Goal: Task Accomplishment & Management: Use online tool/utility

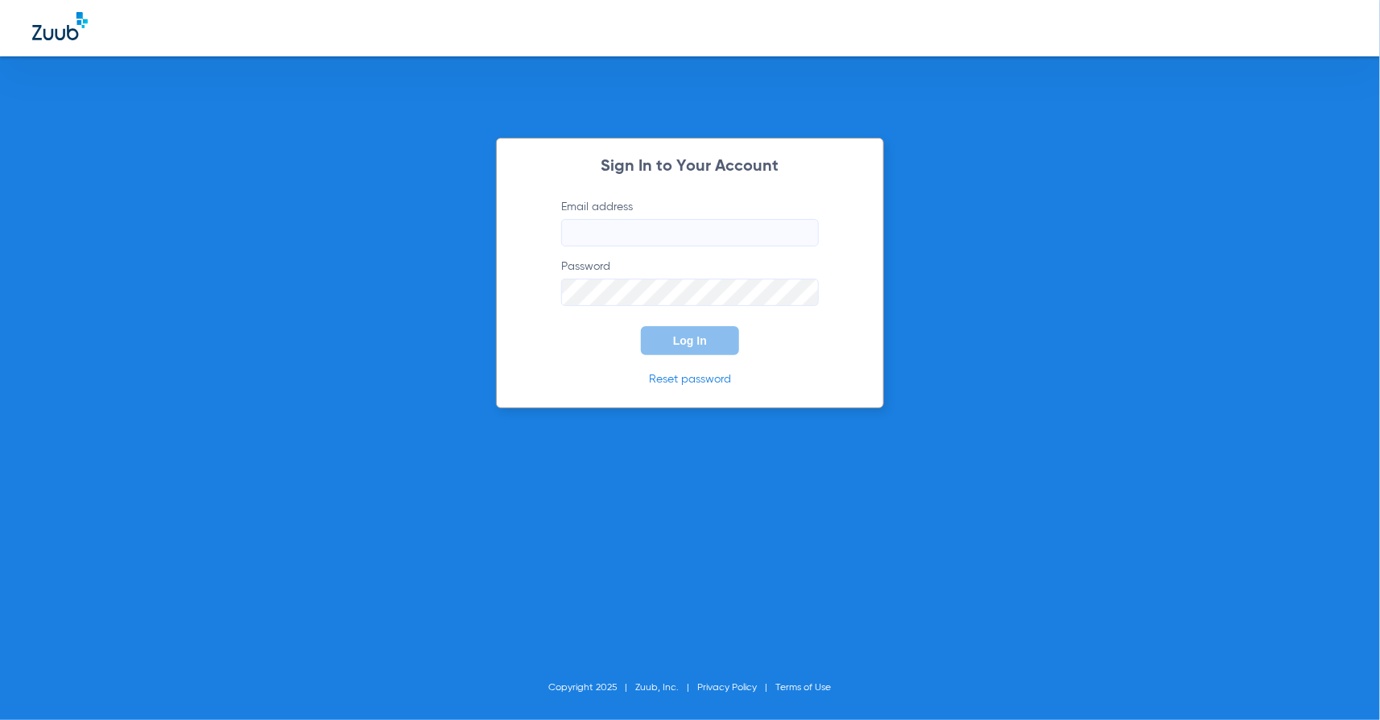
click at [620, 238] on input "Email address" at bounding box center [690, 232] width 258 height 27
type input "[PERSON_NAME][EMAIL_ADDRESS][PERSON_NAME][DOMAIN_NAME]"
click at [700, 337] on span "Log In" at bounding box center [690, 340] width 34 height 13
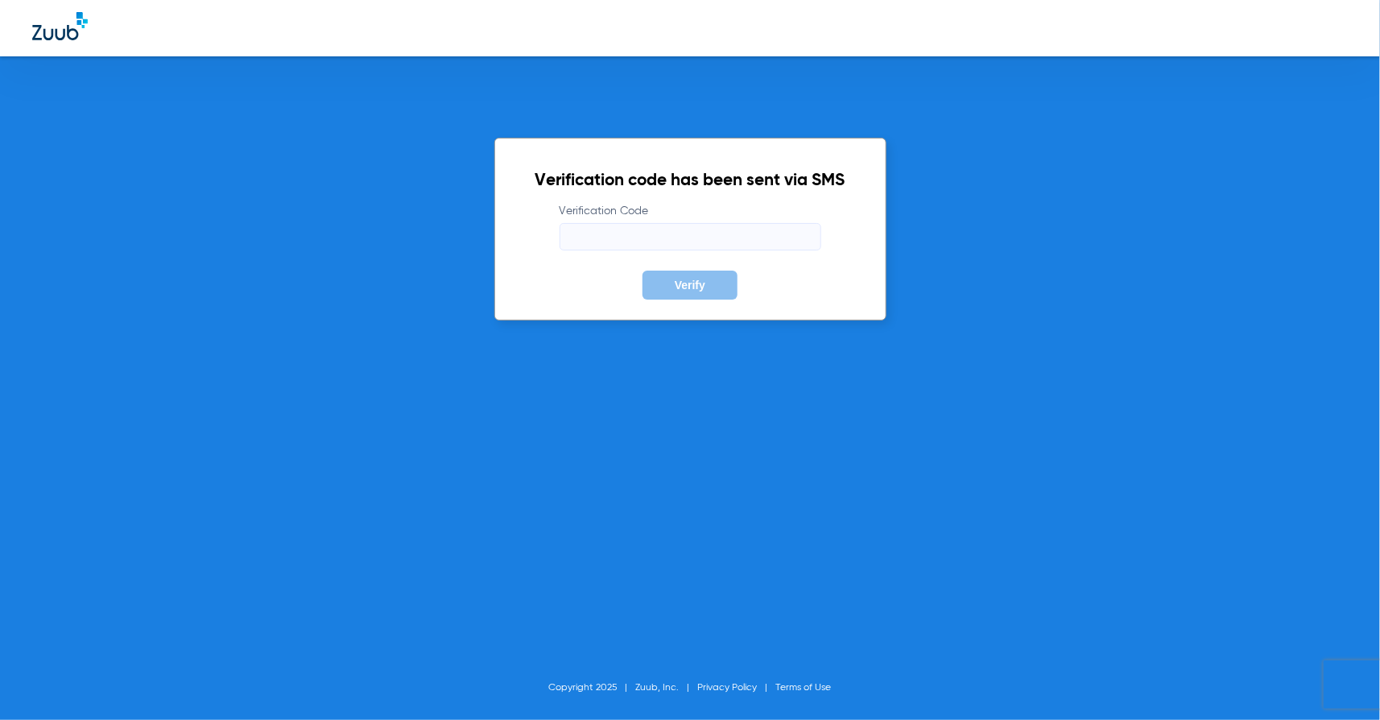
click at [678, 231] on input "Verification Code" at bounding box center [691, 236] width 262 height 27
type input "316885"
click at [680, 293] on button "Verify" at bounding box center [690, 285] width 95 height 29
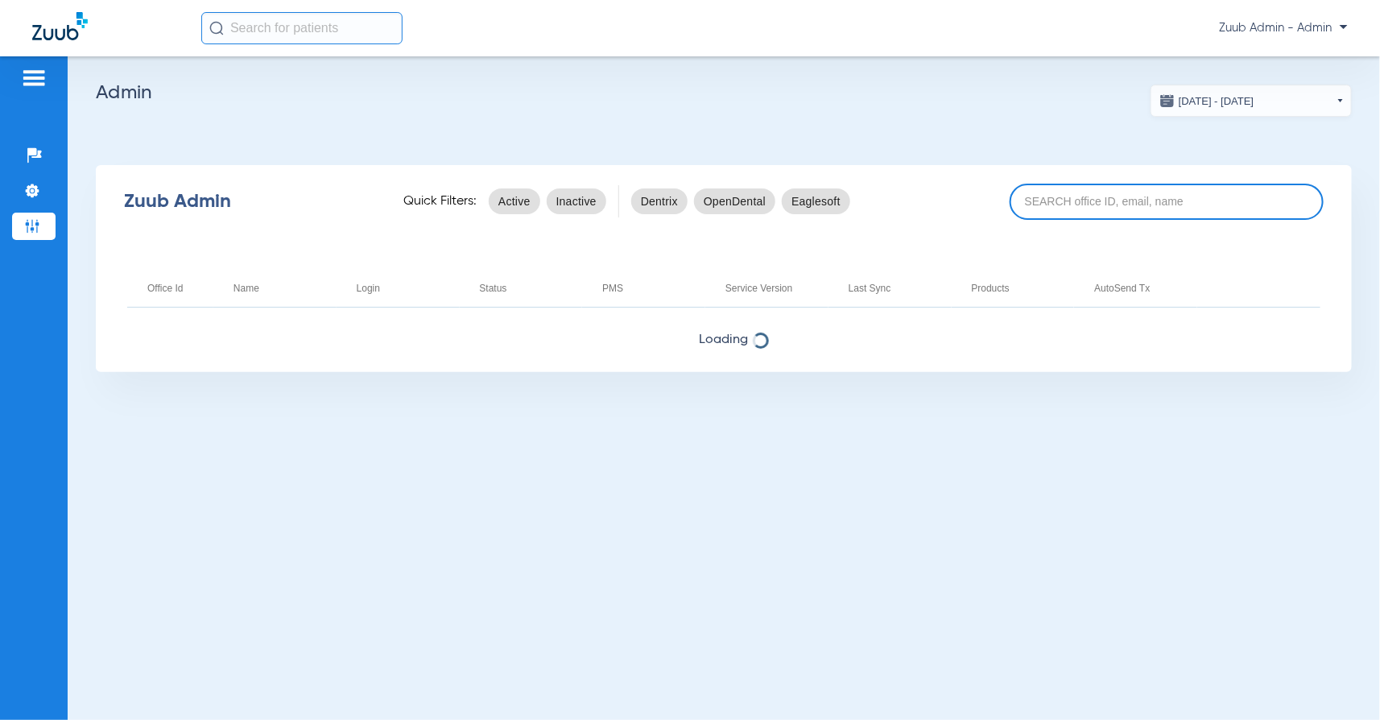
click at [1053, 209] on input at bounding box center [1167, 202] width 314 height 36
paste input "17007221"
type input "17007221"
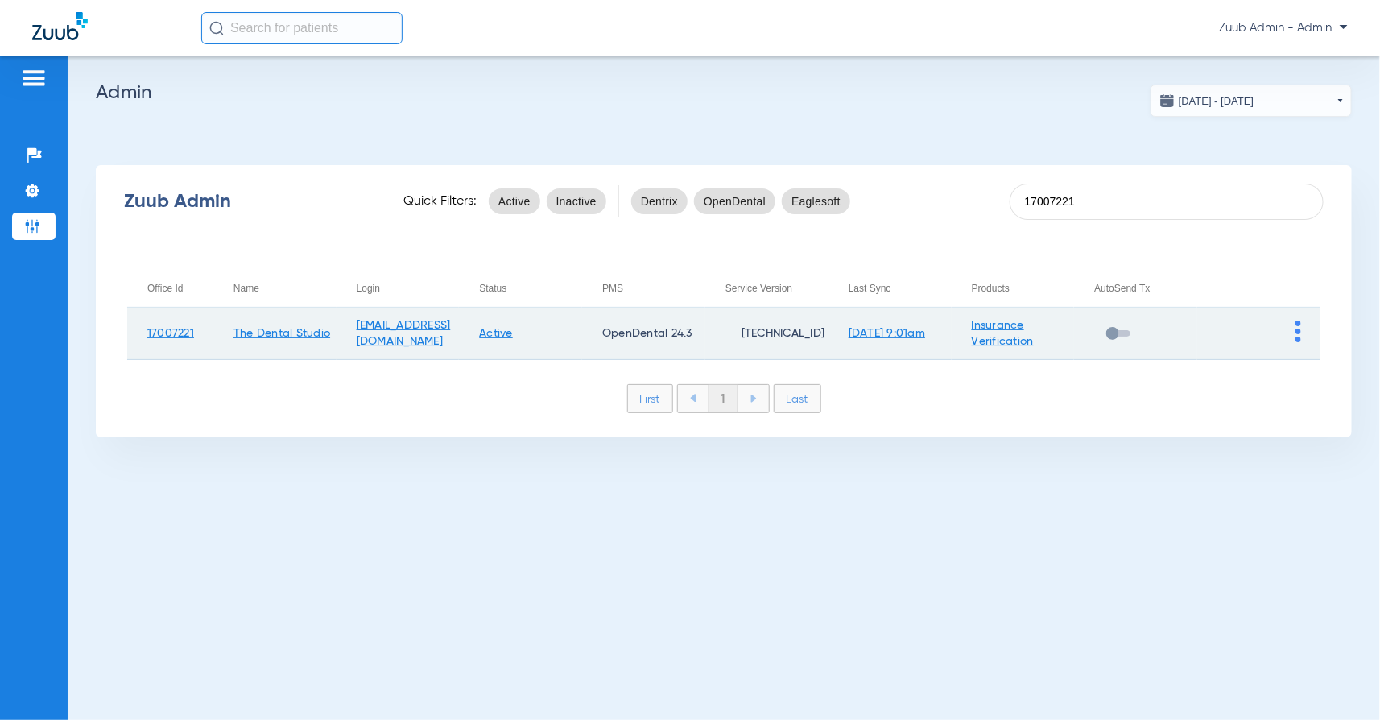
click at [1298, 326] on img at bounding box center [1299, 331] width 6 height 22
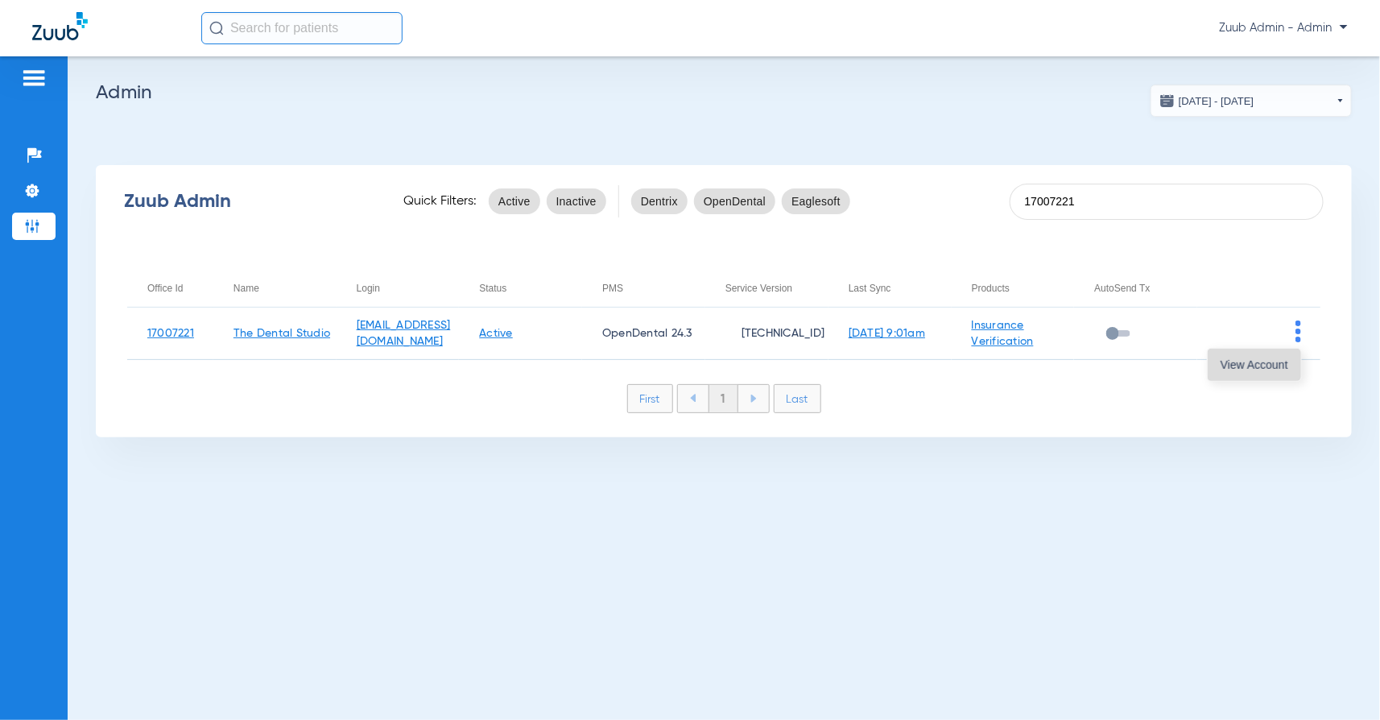
click at [1228, 369] on span "View Account" at bounding box center [1255, 364] width 68 height 11
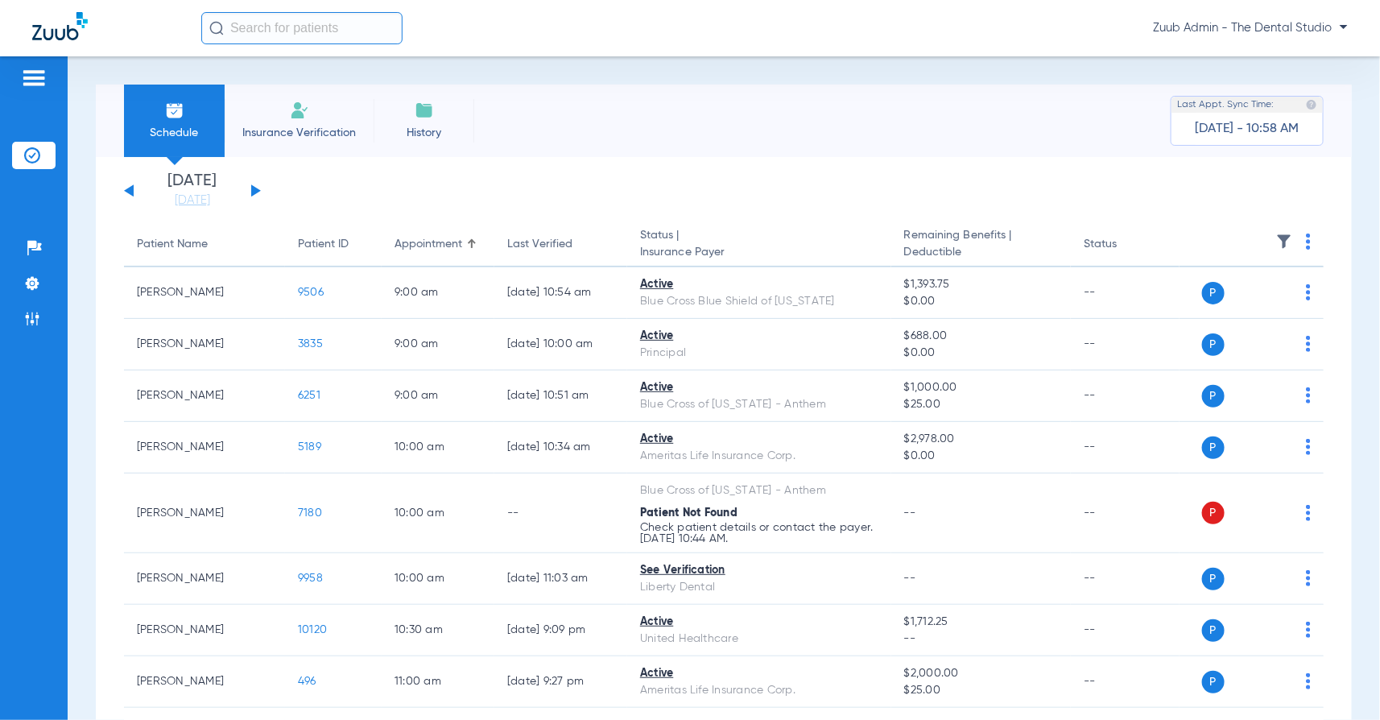
click at [254, 188] on button at bounding box center [256, 190] width 10 height 12
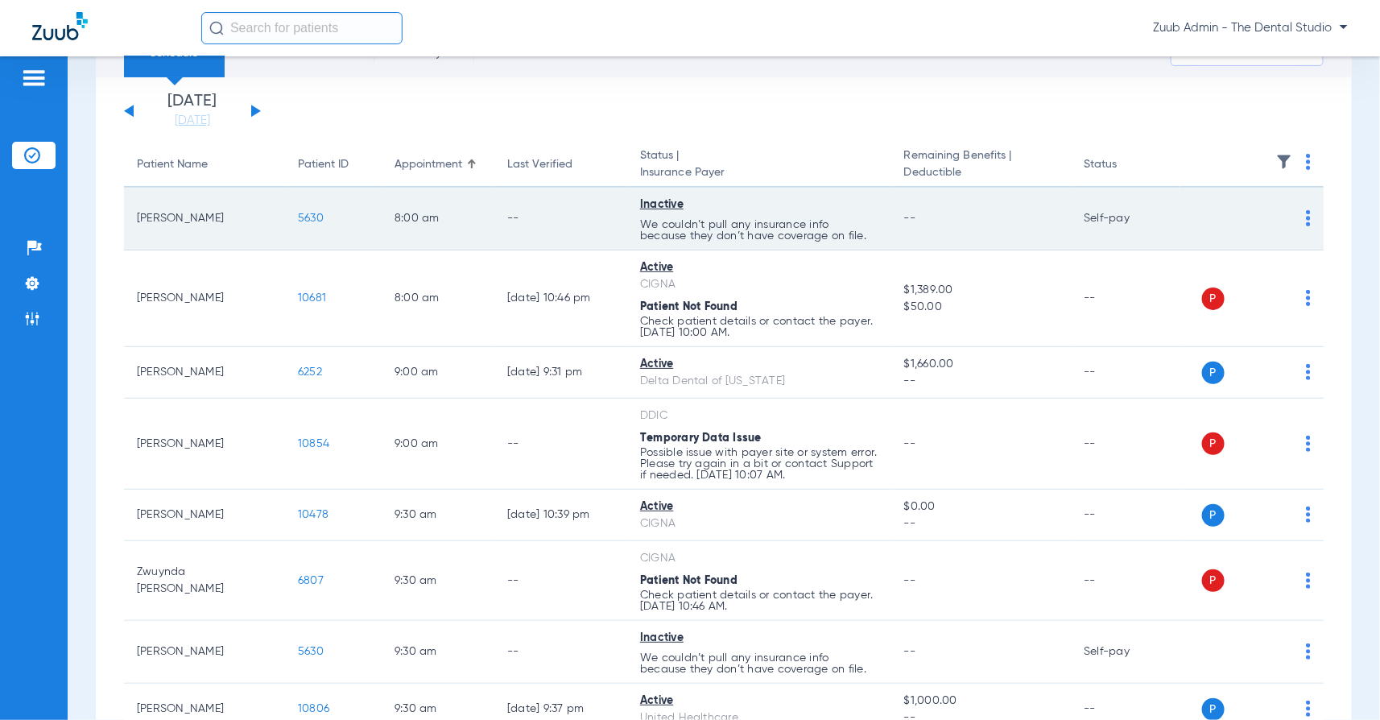
scroll to position [85, 0]
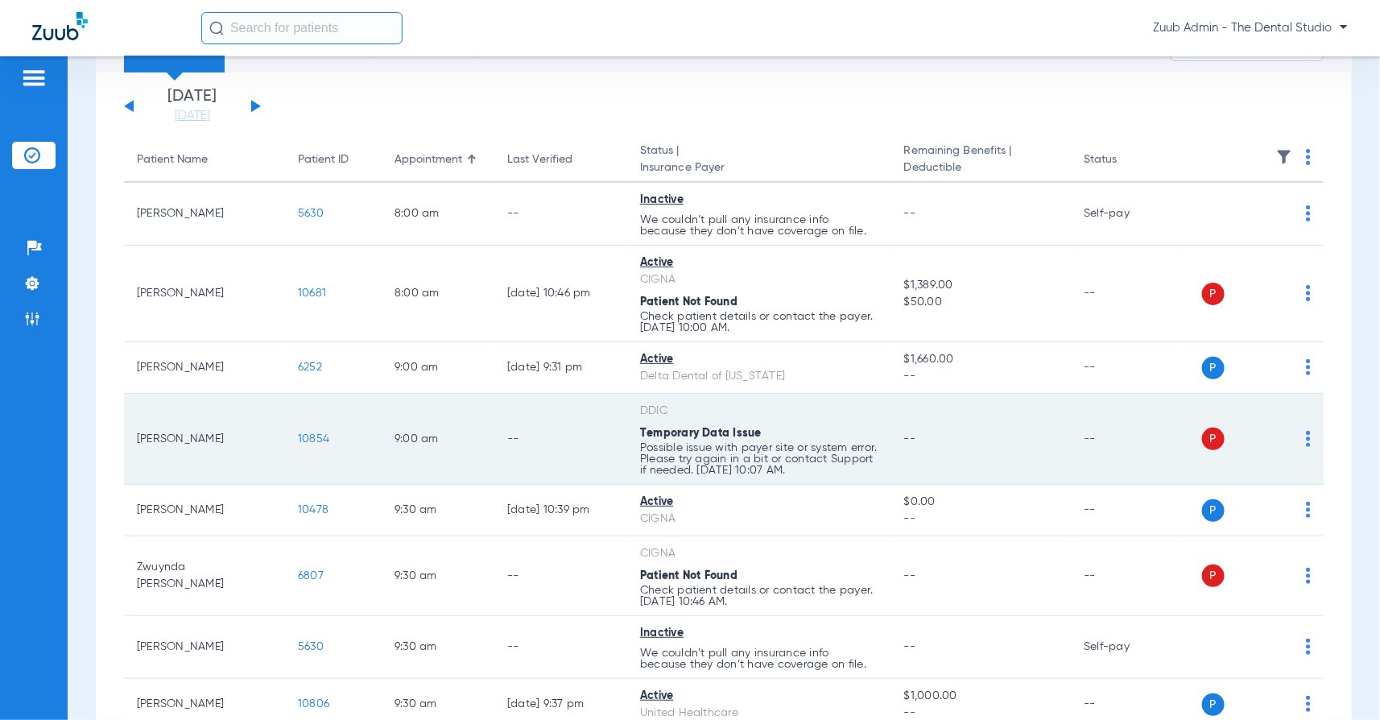
click at [306, 440] on span "10854" at bounding box center [313, 438] width 31 height 11
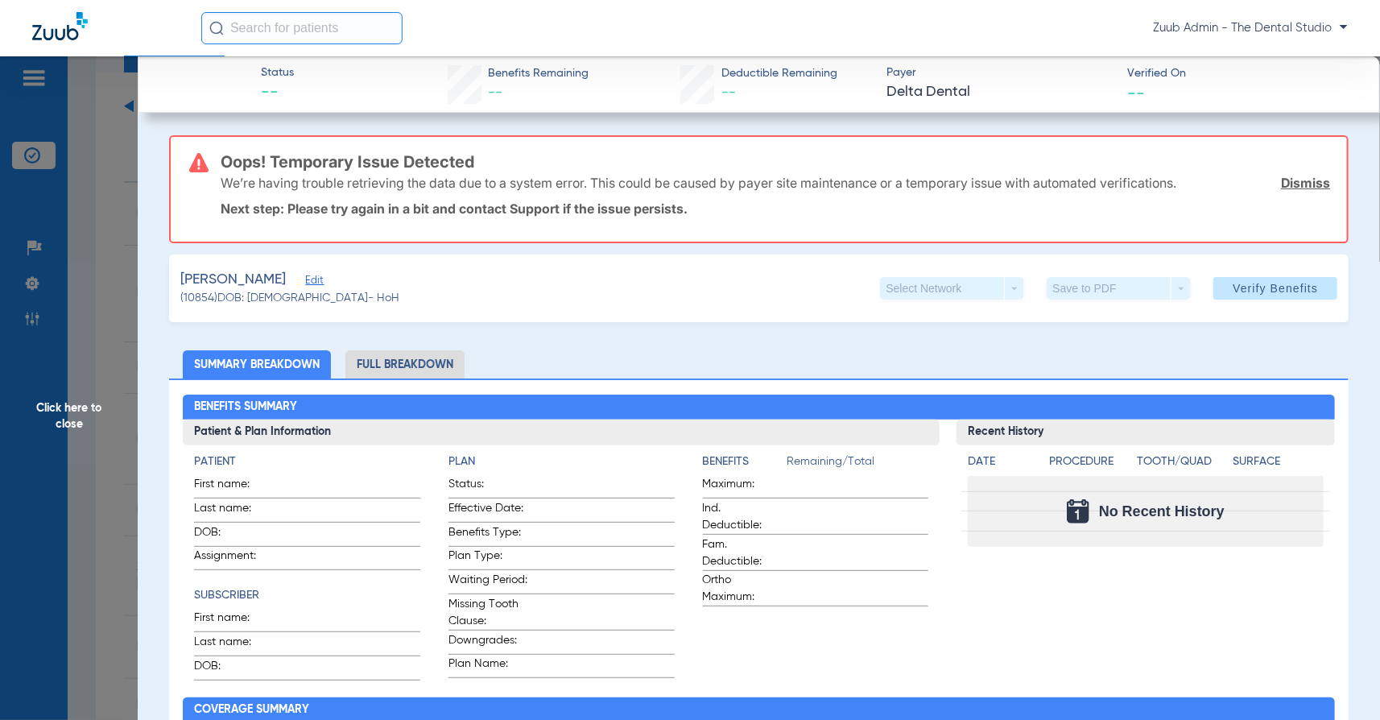
click at [313, 280] on span "Edit" at bounding box center [312, 282] width 14 height 15
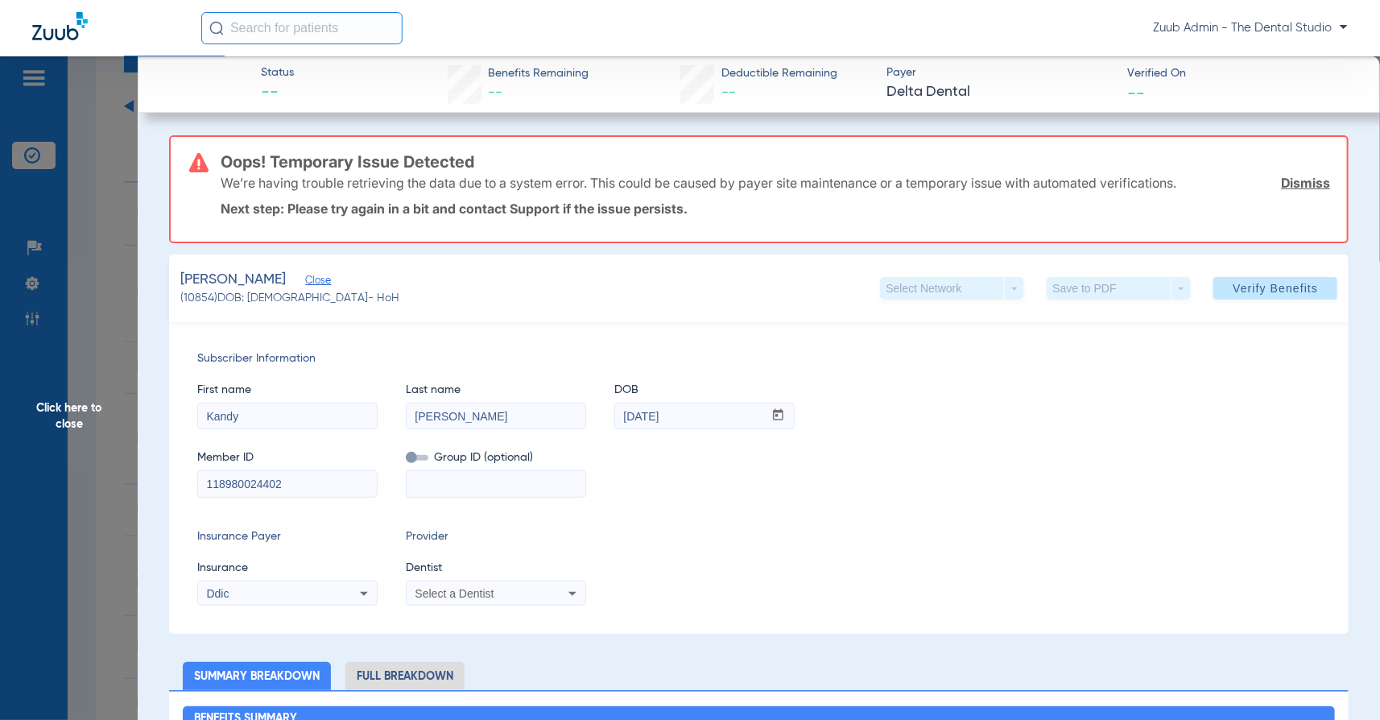
click at [254, 592] on div "Ddic" at bounding box center [271, 593] width 130 height 11
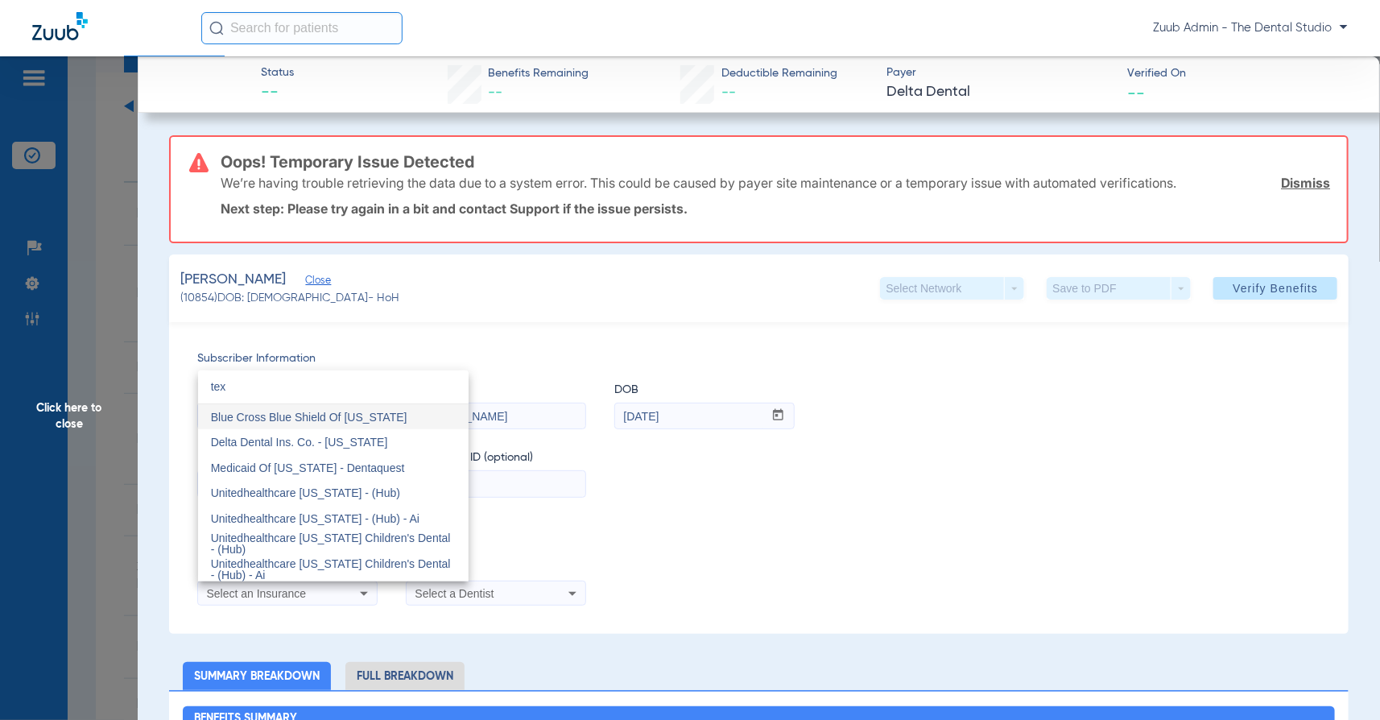
scroll to position [0, 0]
type input "[US_STATE]"
click at [270, 440] on span "Delta Dental Ins. Co. - [US_STATE]" at bounding box center [299, 442] width 177 height 13
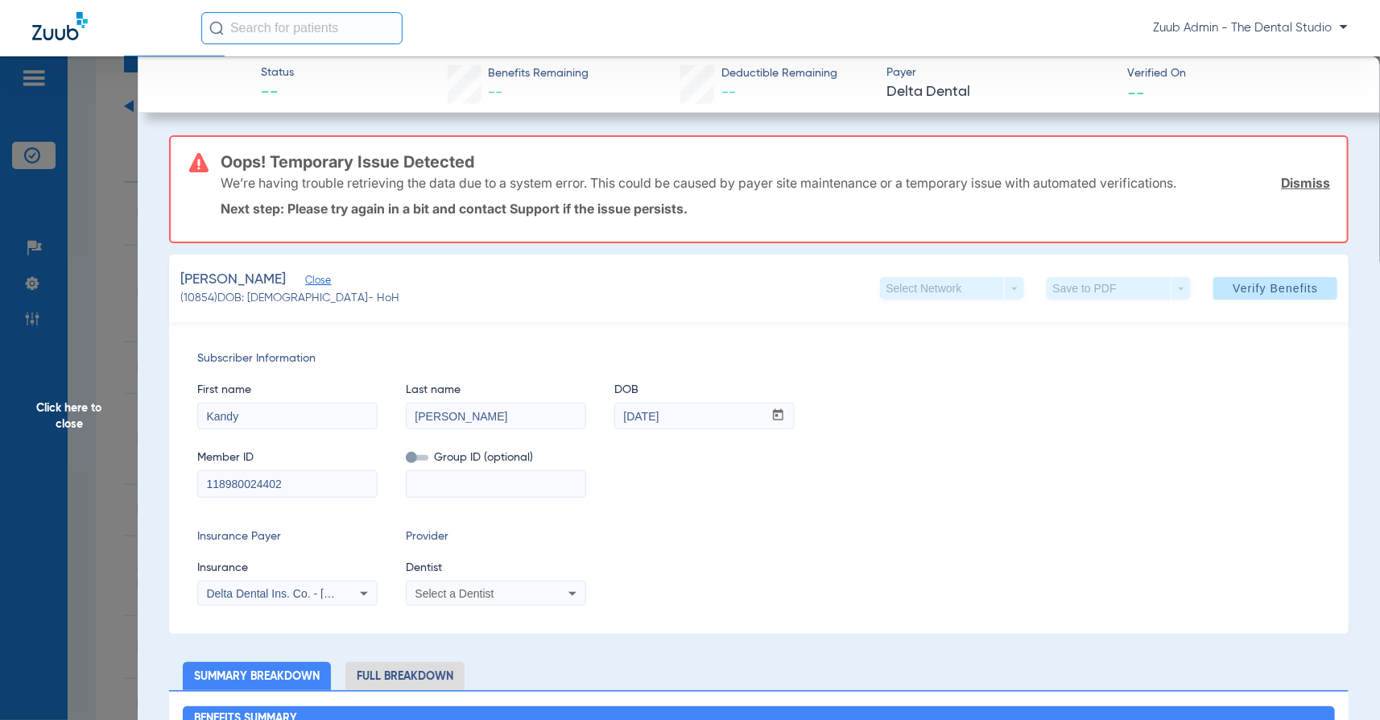
click at [469, 596] on span "Select a Dentist" at bounding box center [454, 593] width 79 height 13
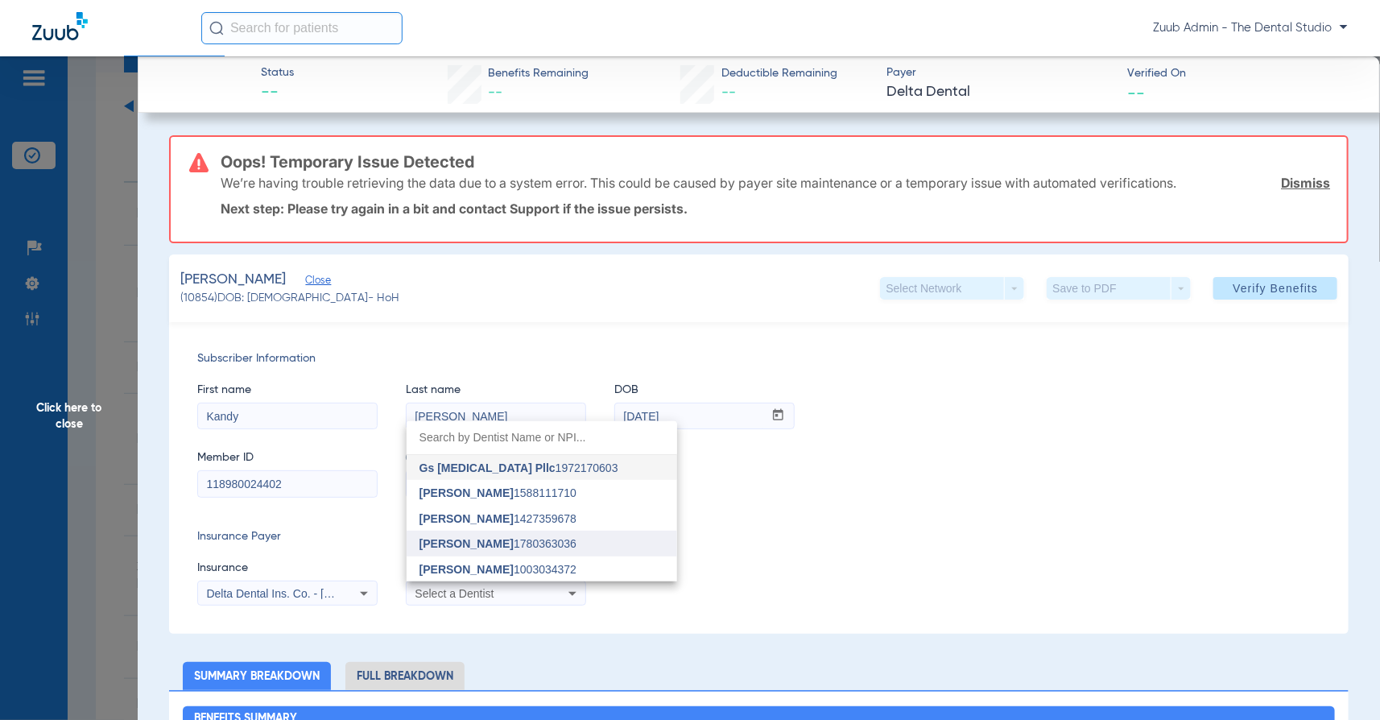
click at [541, 540] on span "[PERSON_NAME] 1780363036" at bounding box center [497, 543] width 157 height 11
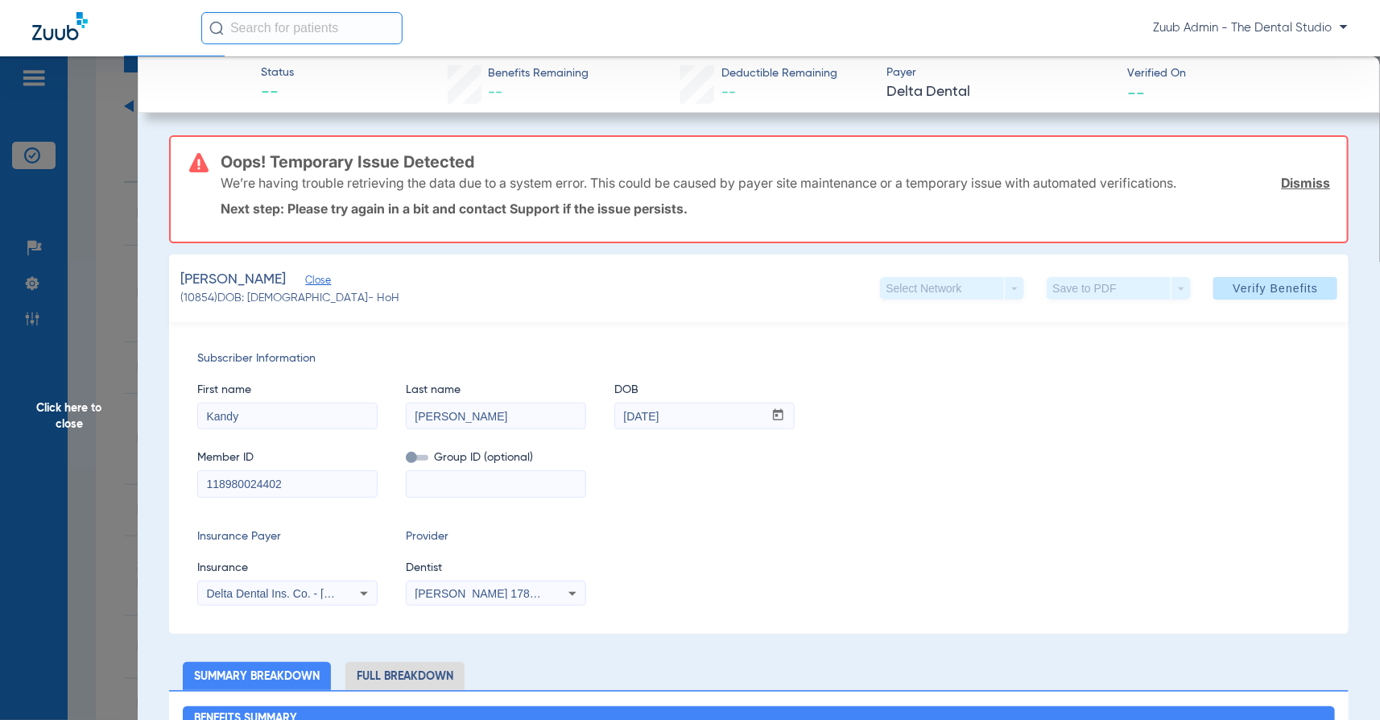
click at [70, 432] on span "Click here to close" at bounding box center [69, 416] width 138 height 720
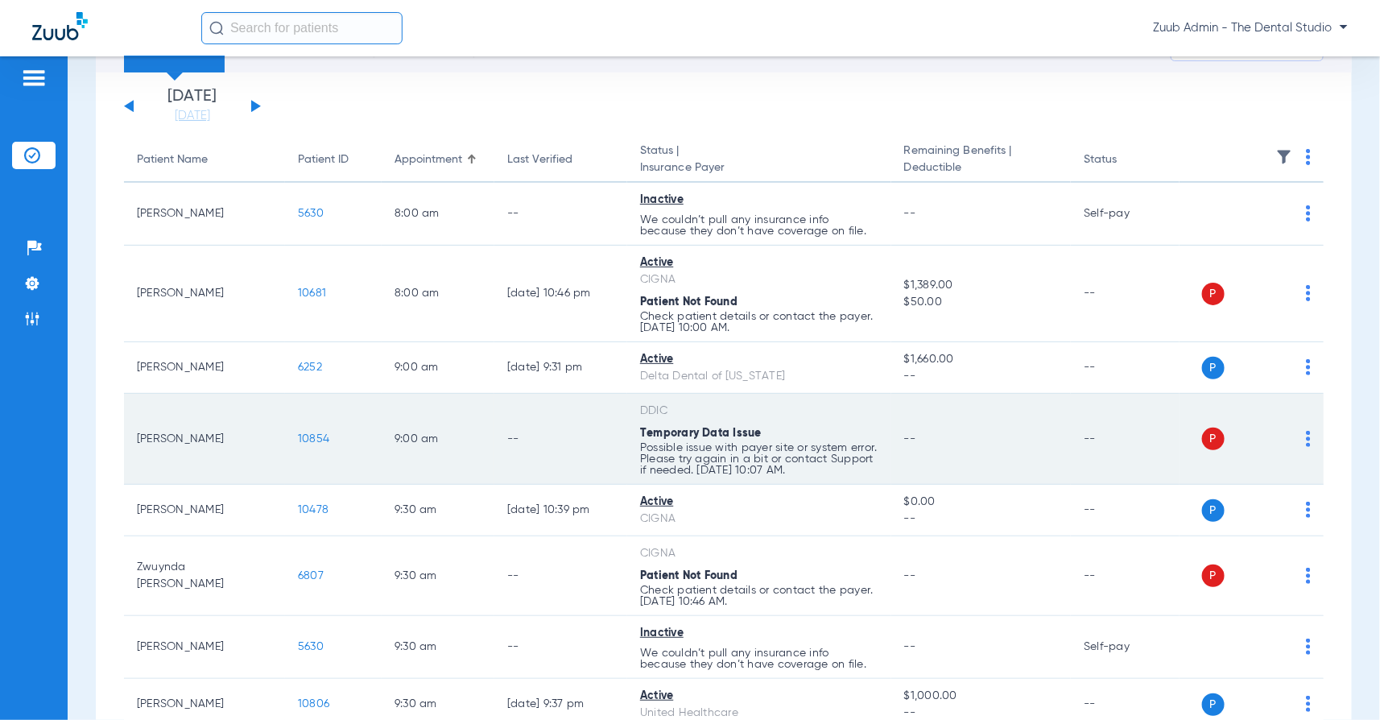
click at [315, 433] on span "10854" at bounding box center [313, 438] width 31 height 11
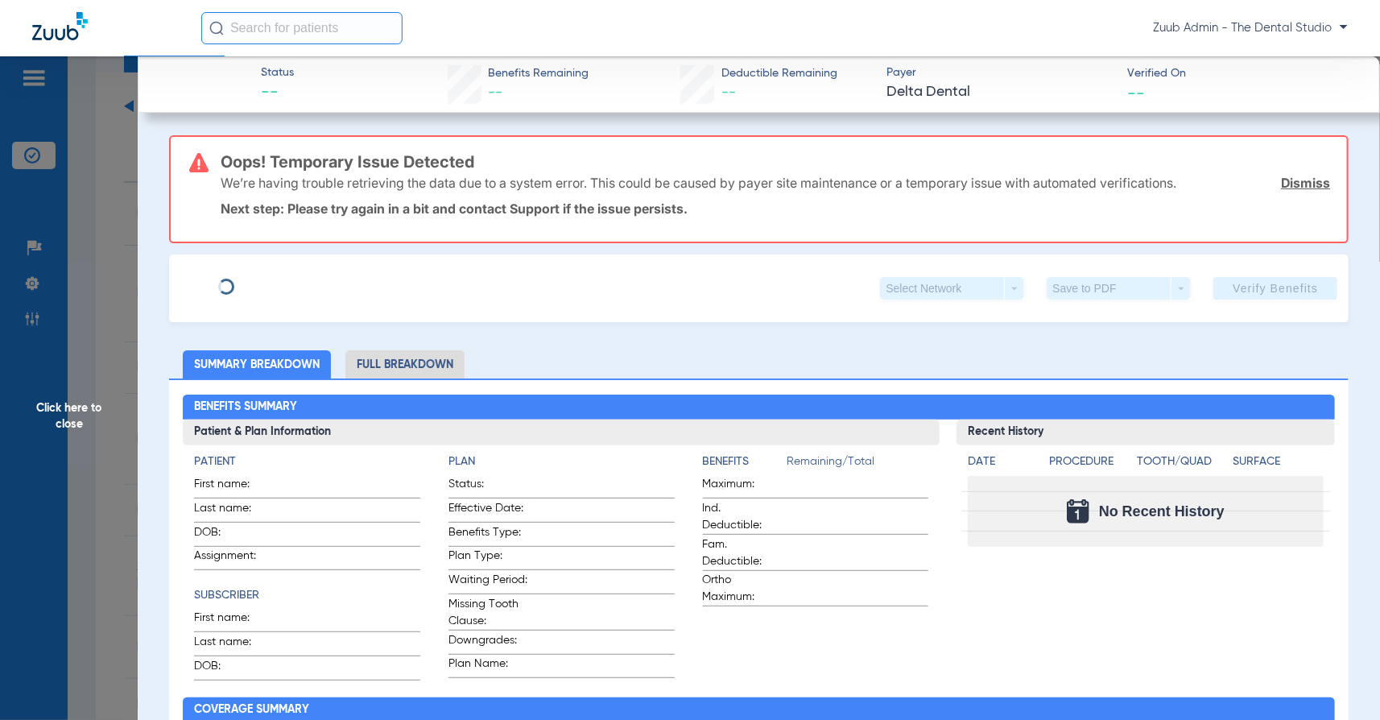
type input "Kandy"
type input "[PERSON_NAME]"
type input "[DATE]"
type input "118980024402"
click at [308, 285] on span "Edit" at bounding box center [312, 282] width 14 height 15
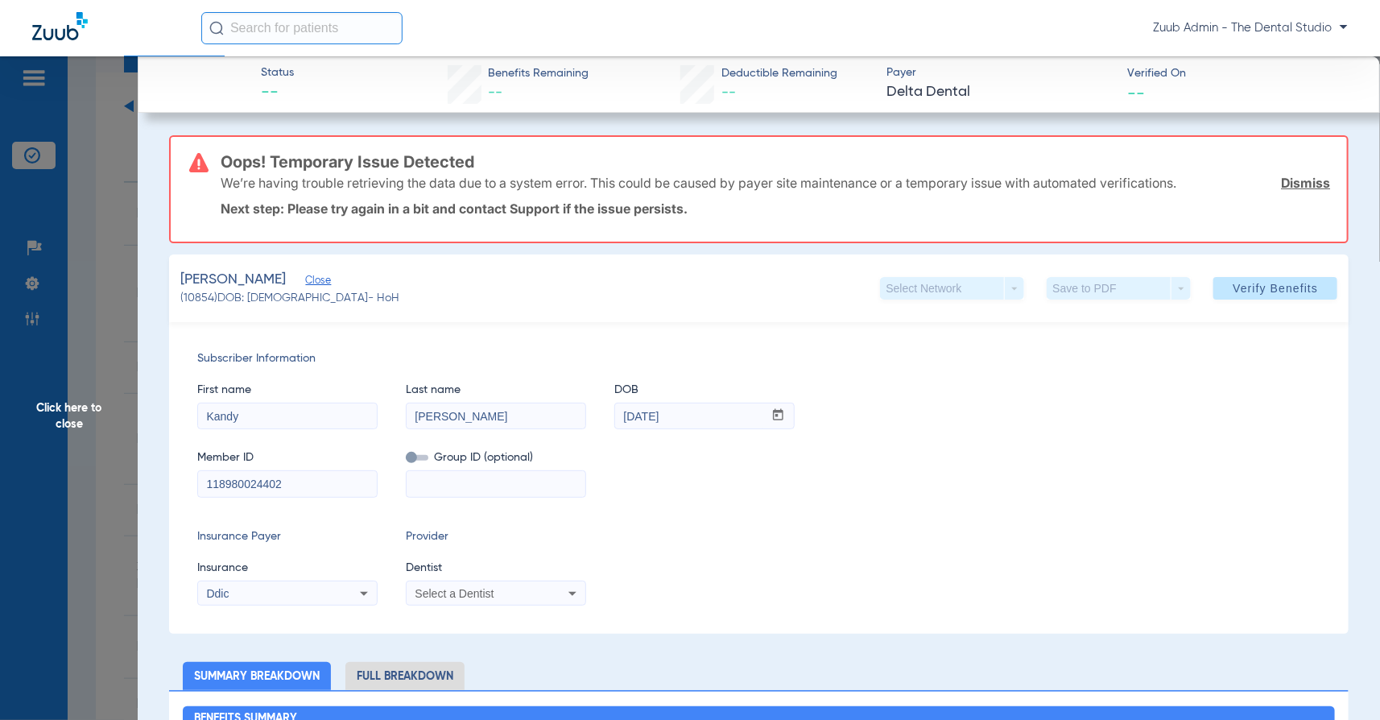
click at [260, 588] on div "Ddic" at bounding box center [271, 593] width 130 height 11
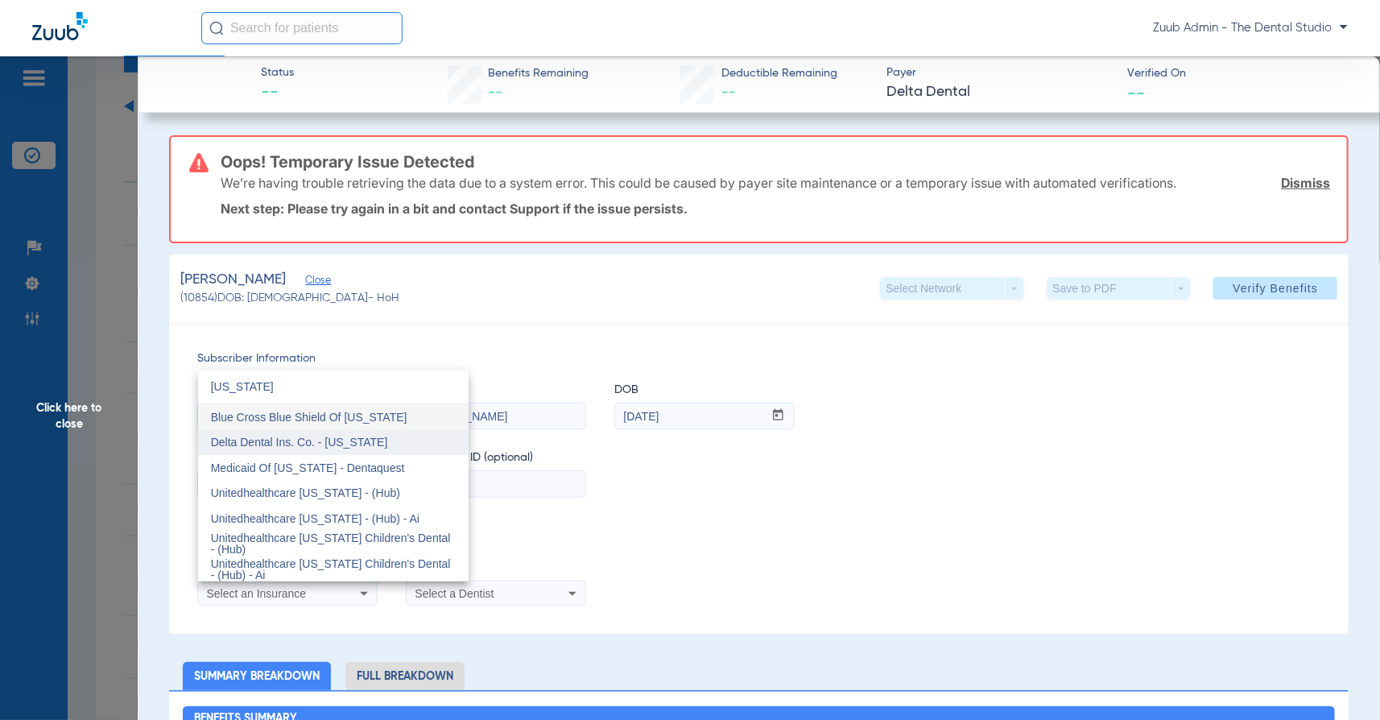
type input "[US_STATE]"
click at [281, 447] on span "Delta Dental Ins. Co. - [US_STATE]" at bounding box center [299, 442] width 177 height 13
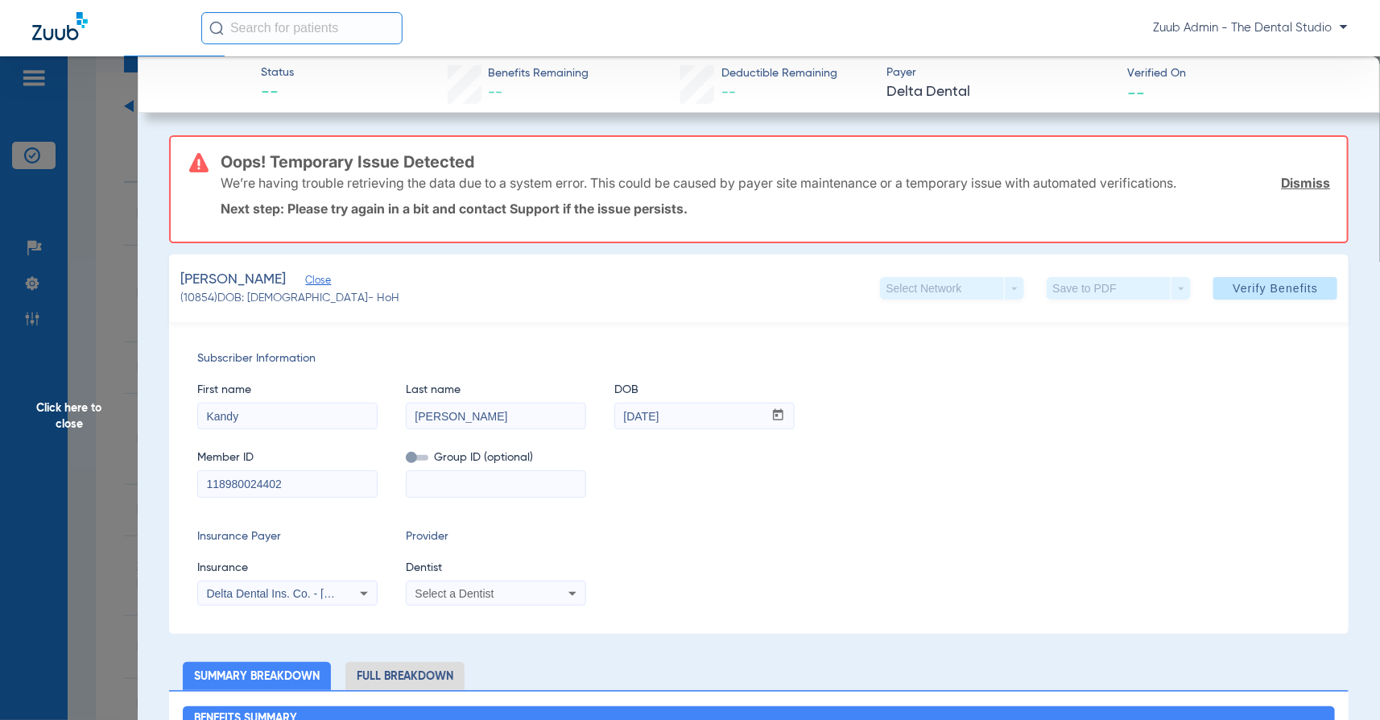
click at [461, 592] on span "Select a Dentist" at bounding box center [454, 593] width 79 height 13
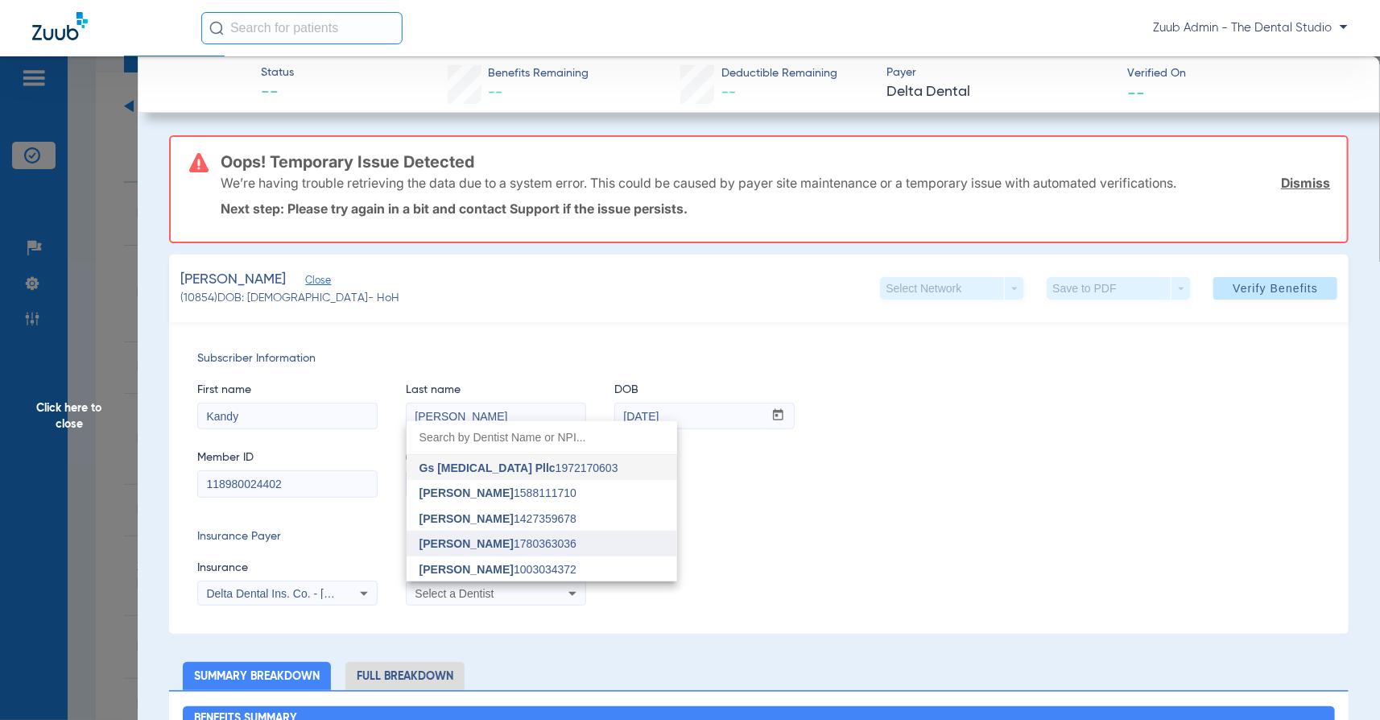
click at [475, 537] on span "[PERSON_NAME]" at bounding box center [466, 543] width 94 height 13
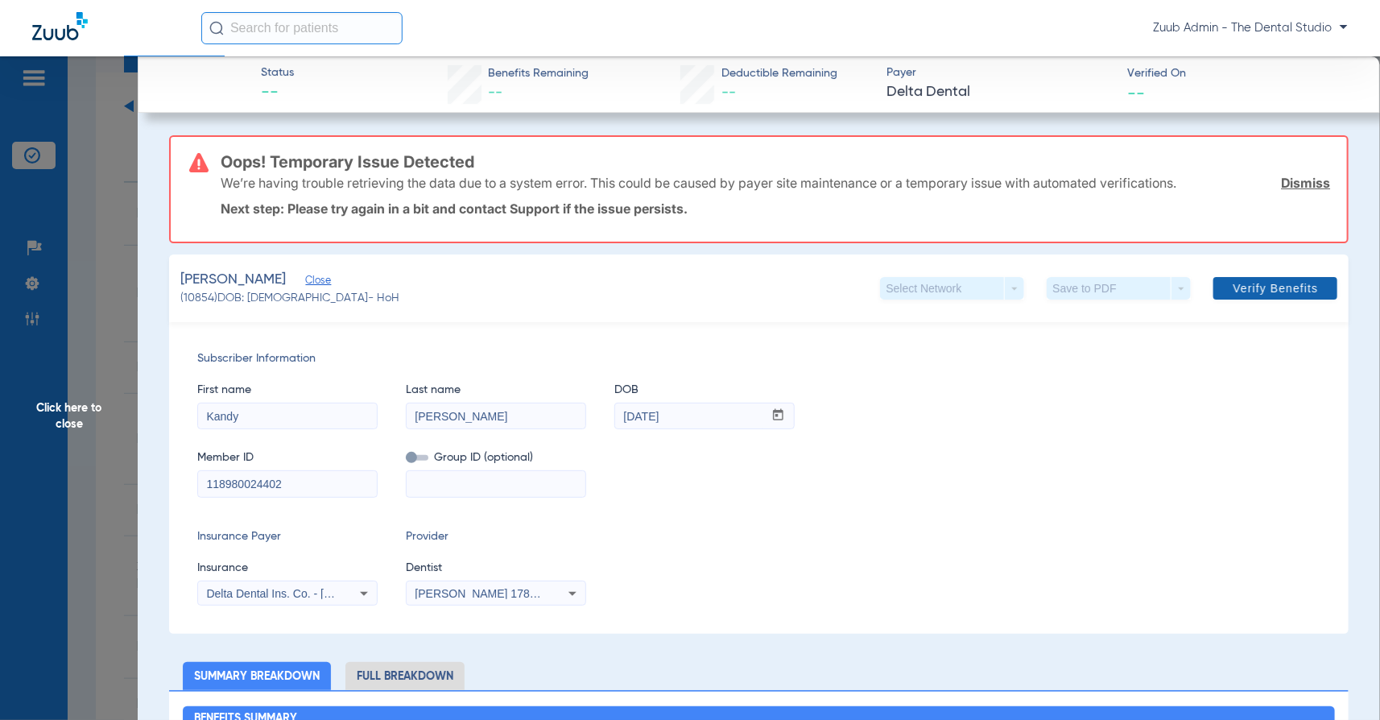
click at [1244, 284] on span "Verify Benefits" at bounding box center [1275, 288] width 85 height 13
click at [478, 584] on div "[PERSON_NAME] 1780363036" at bounding box center [496, 593] width 179 height 19
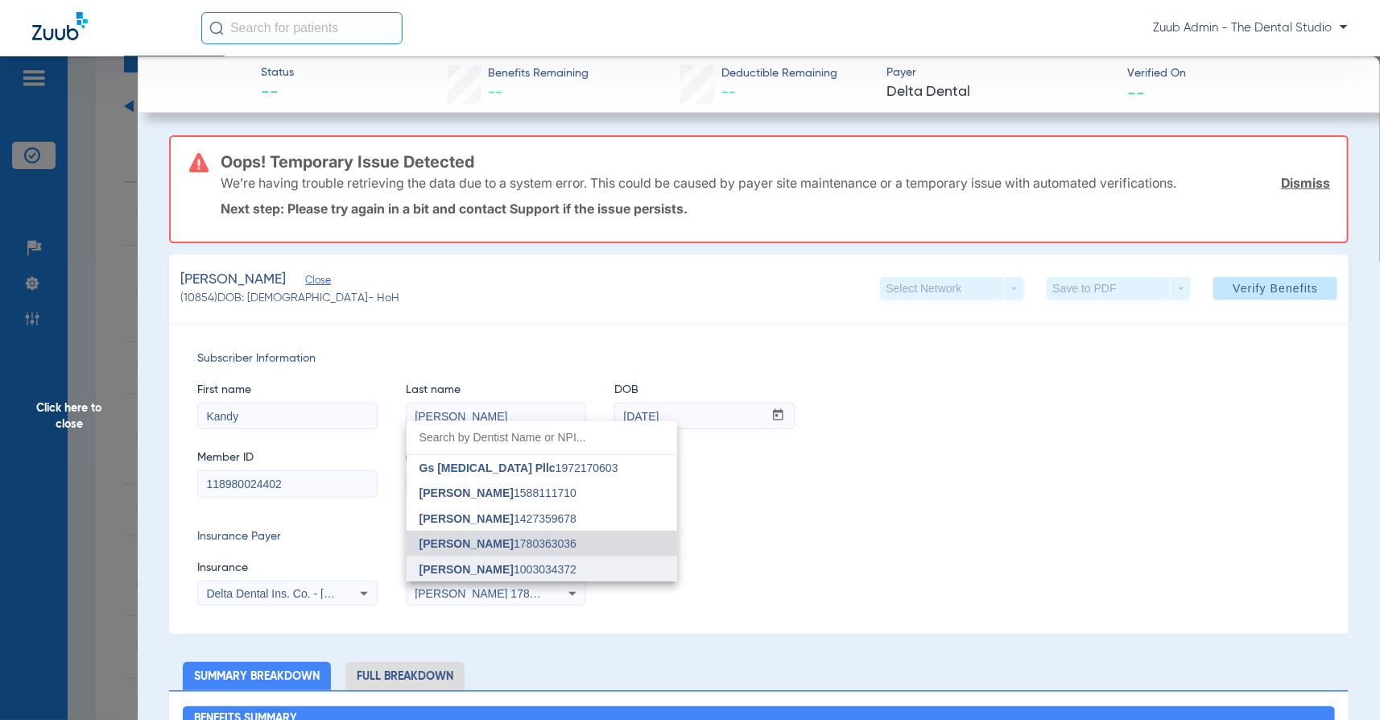
click at [465, 571] on span "[PERSON_NAME]" at bounding box center [466, 569] width 94 height 13
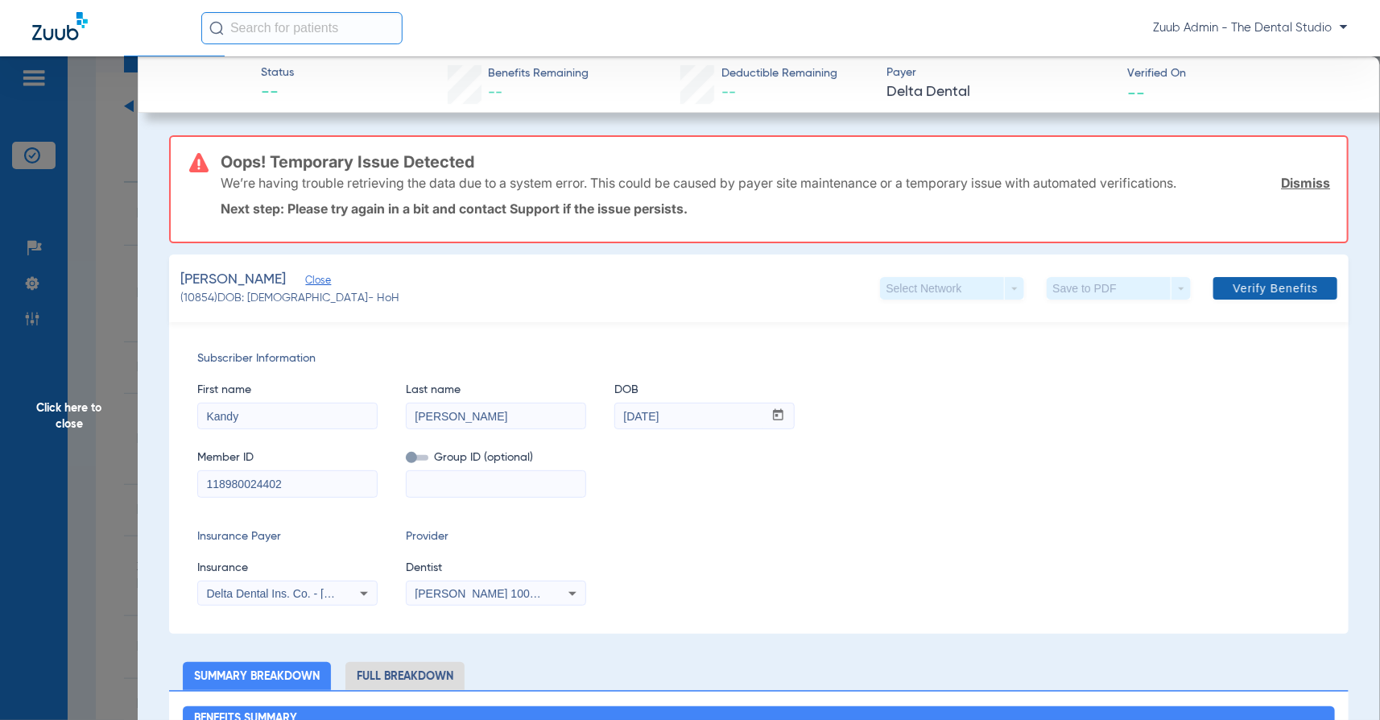
click at [1232, 285] on span at bounding box center [1275, 288] width 124 height 39
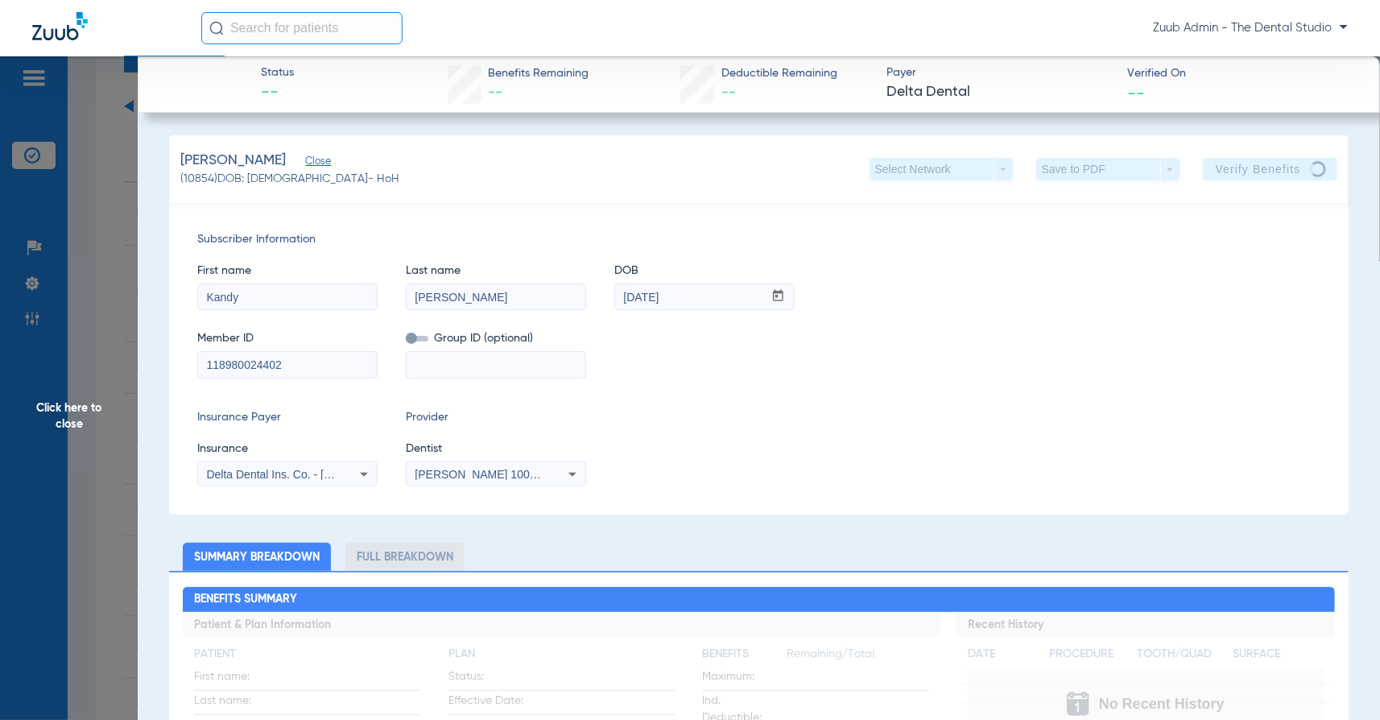
click at [883, 403] on div "Subscriber Information First name [PERSON_NAME] Last name [PERSON_NAME] mm / dd…" at bounding box center [759, 359] width 1180 height 312
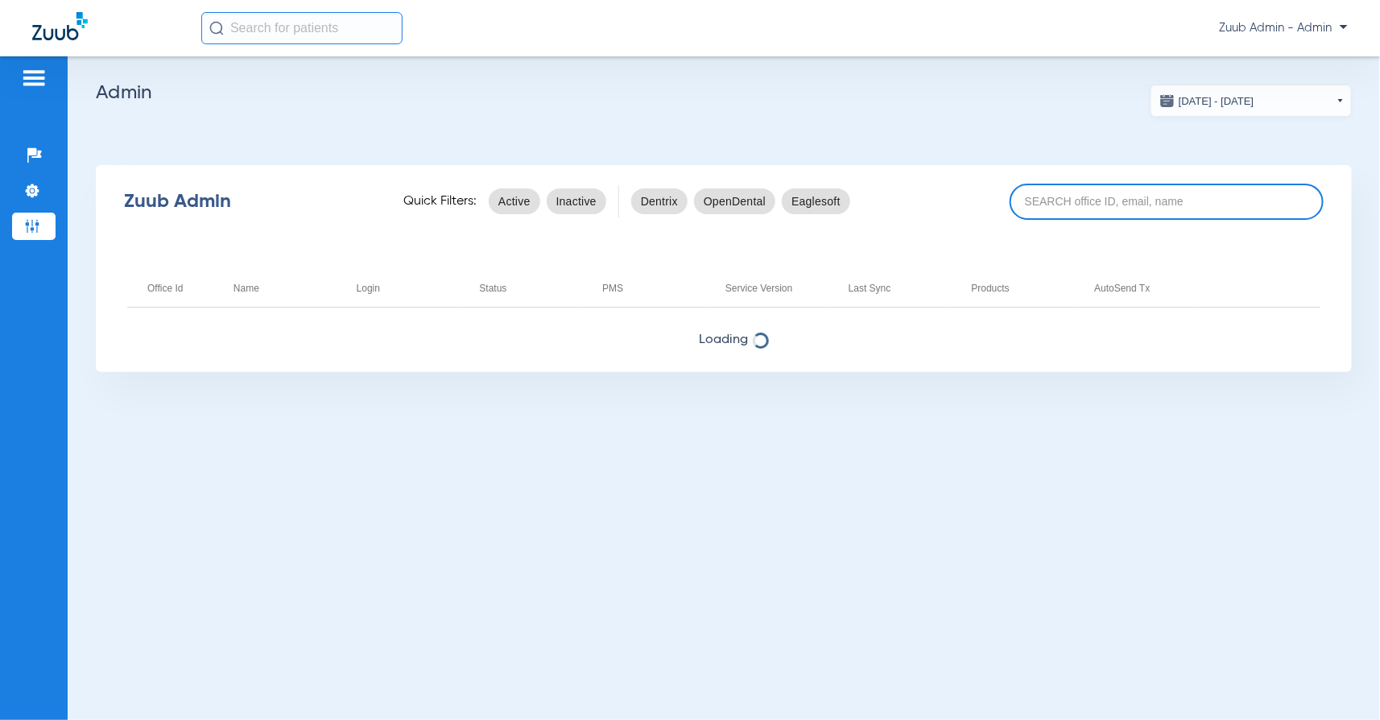
click at [1070, 204] on input at bounding box center [1167, 202] width 314 height 36
paste input "17007221"
type input "17007221"
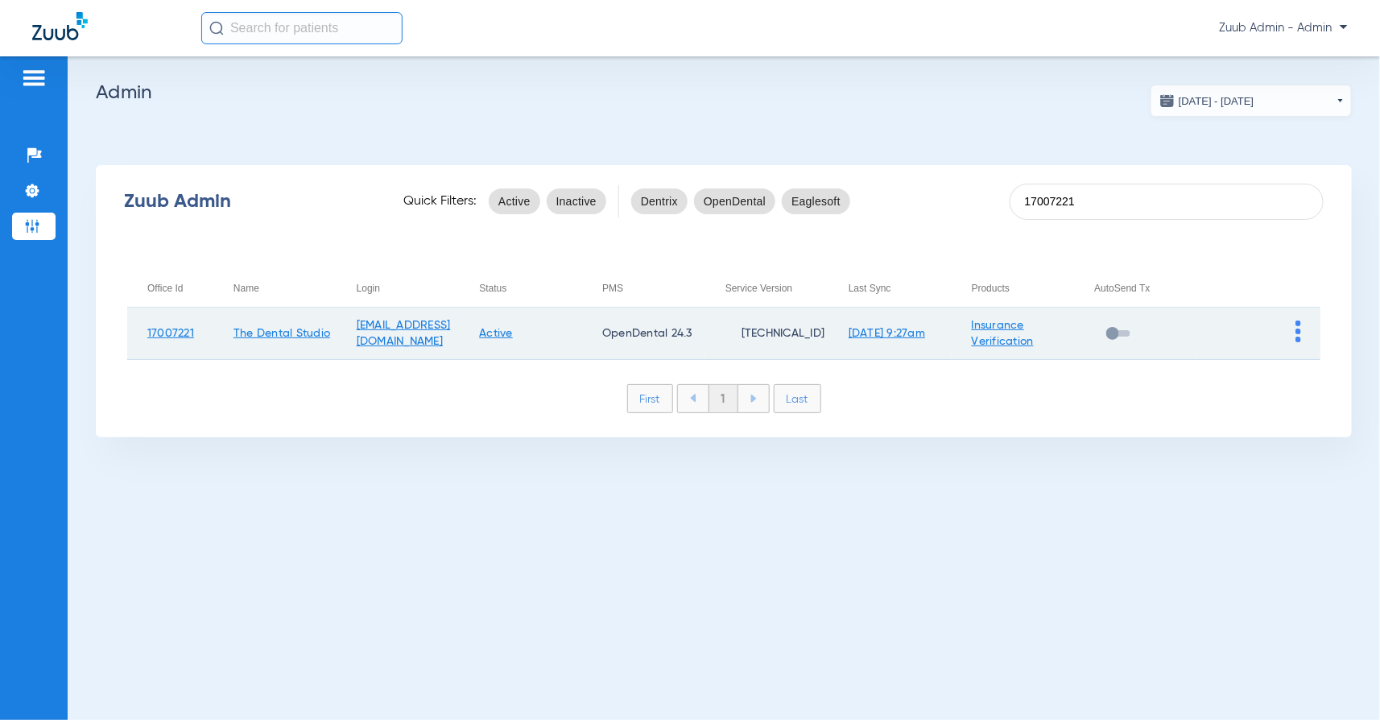
click at [1295, 326] on td at bounding box center [1258, 334] width 123 height 52
click at [1297, 327] on img at bounding box center [1299, 331] width 6 height 22
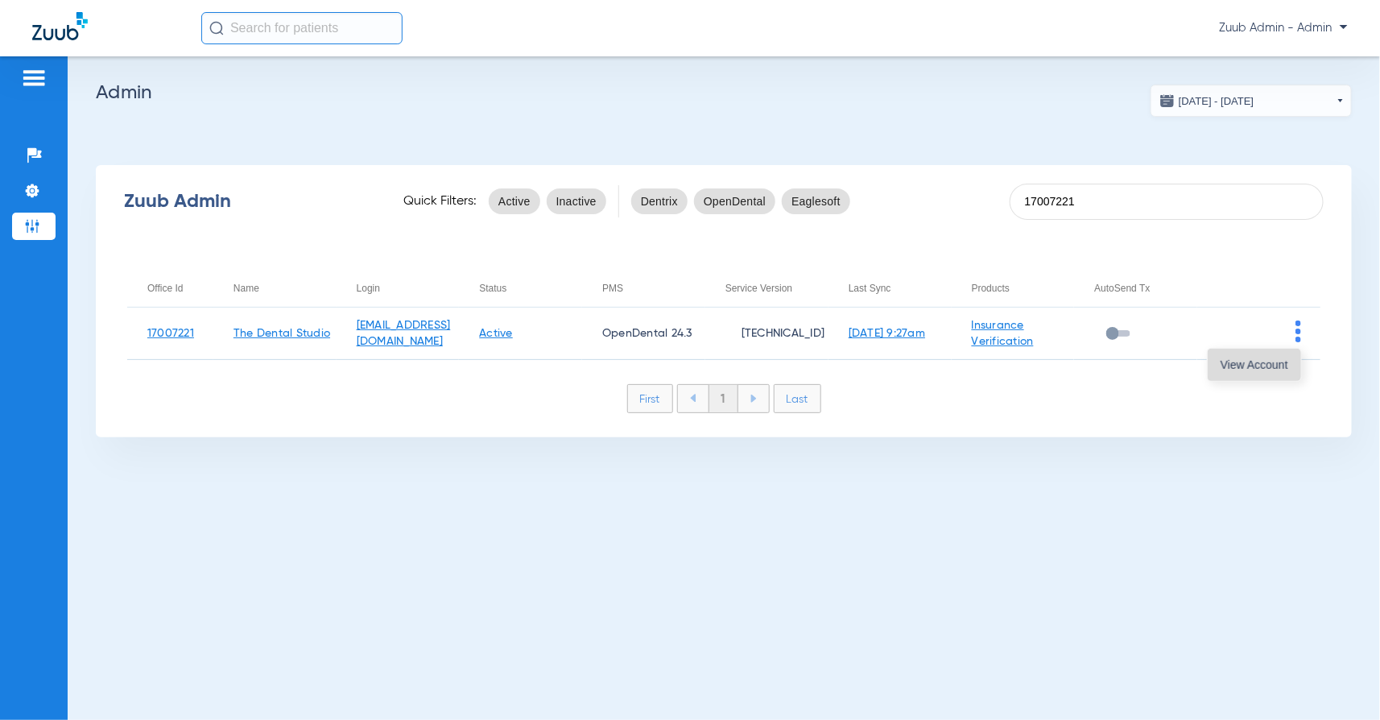
click at [1287, 363] on span "View Account" at bounding box center [1255, 364] width 68 height 11
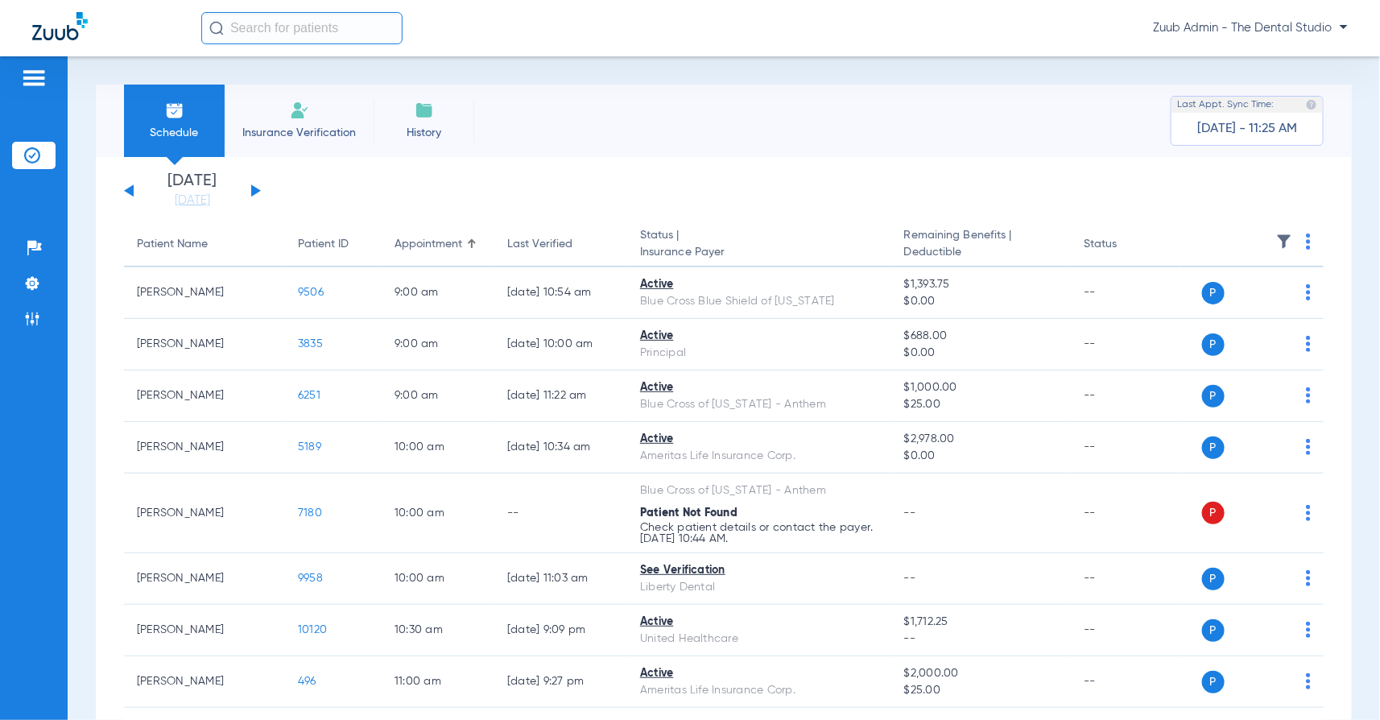
click at [317, 14] on input "text" at bounding box center [301, 28] width 201 height 32
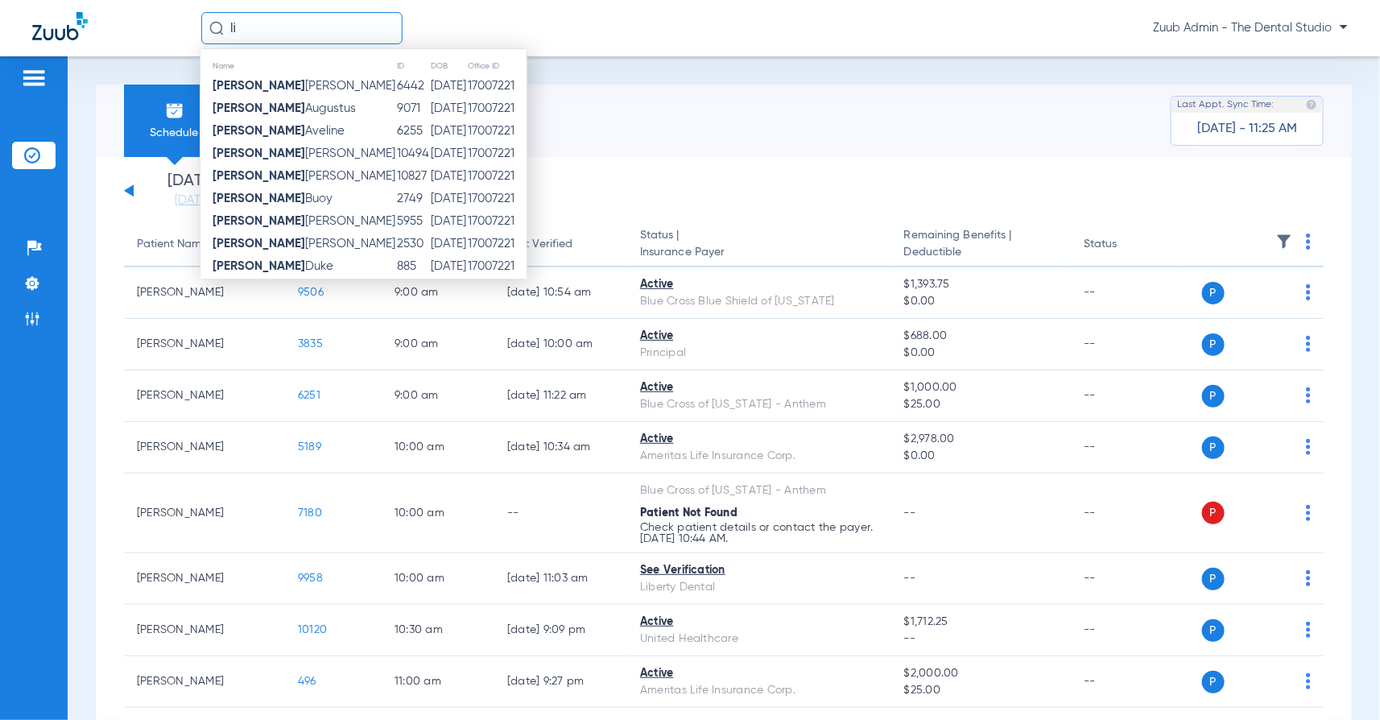
type input "l"
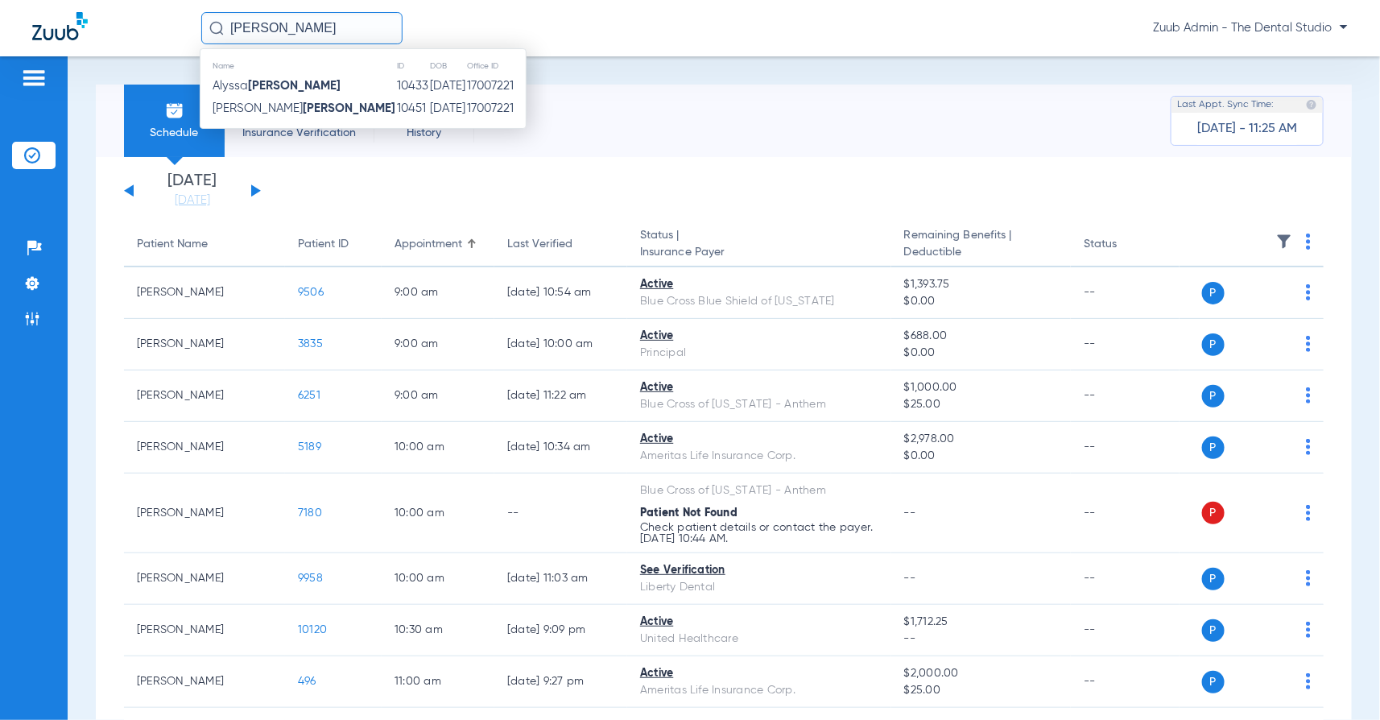
click at [294, 35] on input "grady" at bounding box center [301, 28] width 201 height 32
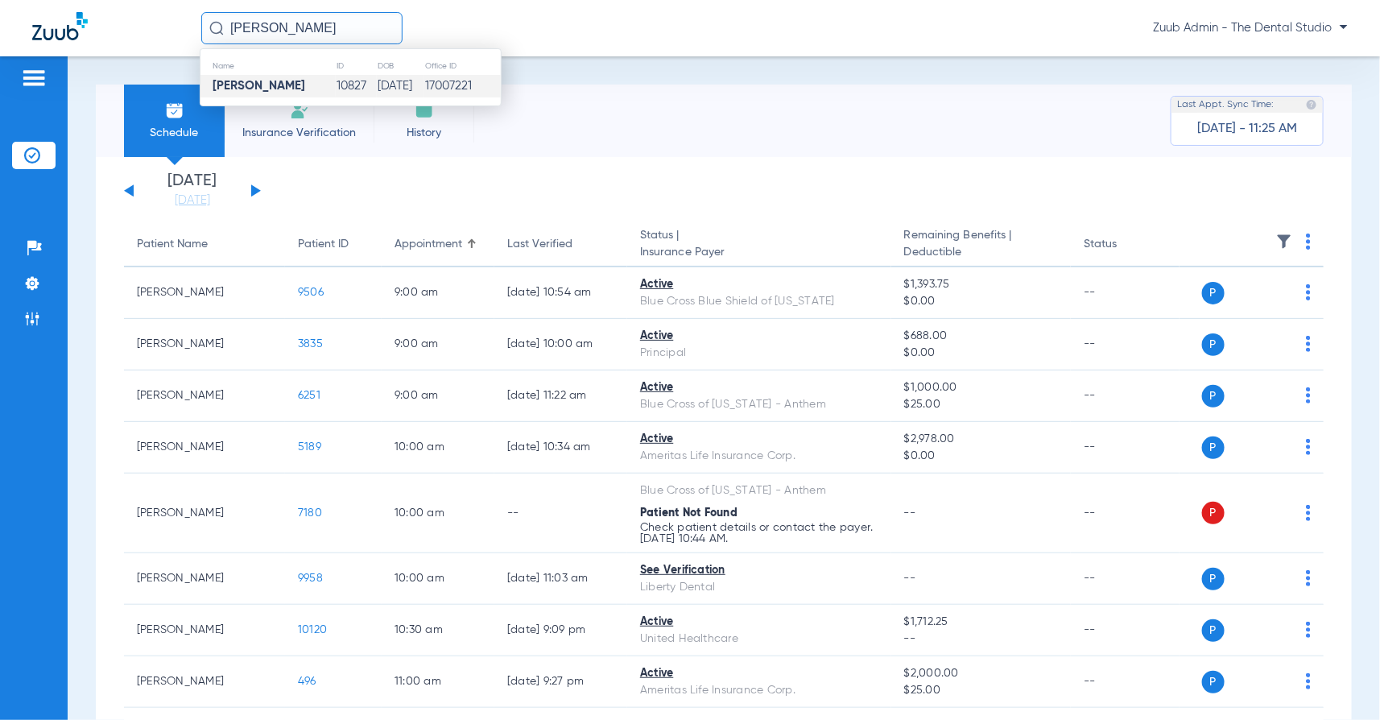
type input "linda brady"
click at [267, 75] on td "[PERSON_NAME]" at bounding box center [267, 86] width 135 height 23
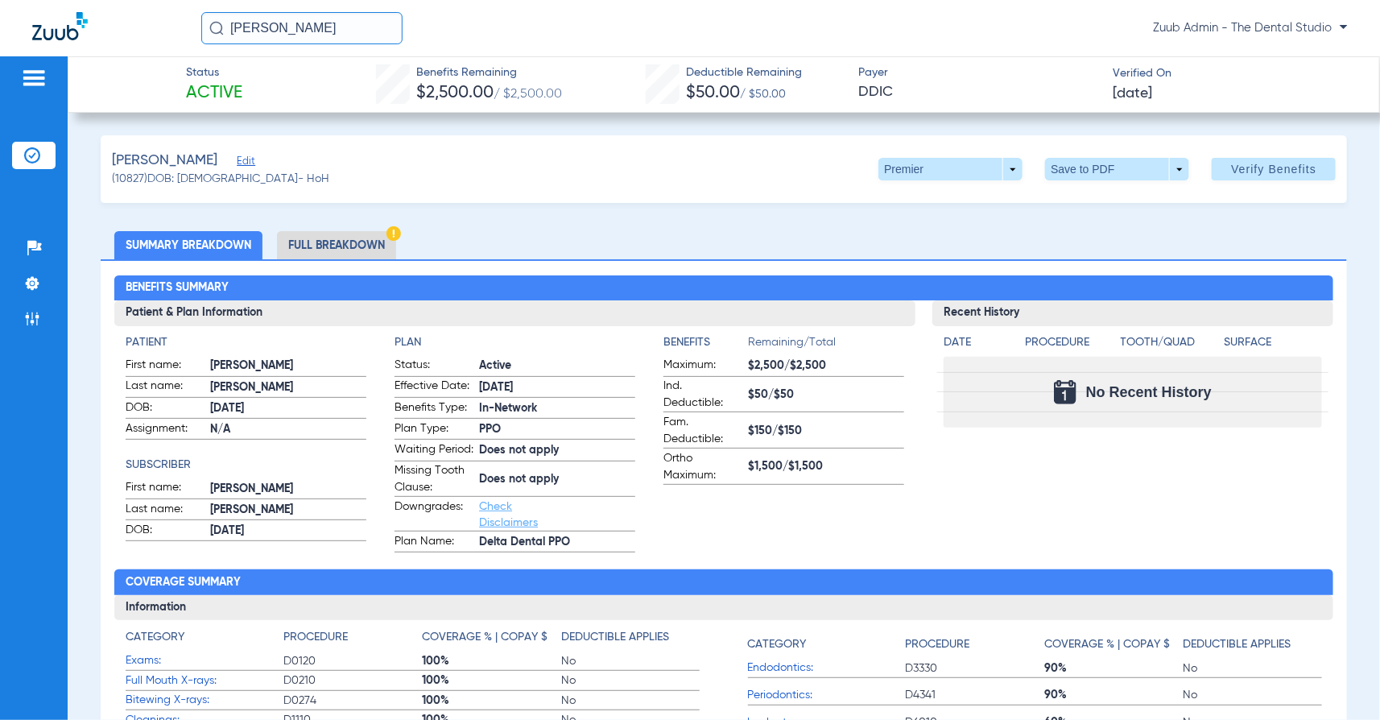
click at [230, 163] on div "Brady, Linda Edit" at bounding box center [220, 161] width 217 height 20
click at [237, 165] on span "Edit" at bounding box center [244, 162] width 14 height 15
